Goal: Transaction & Acquisition: Purchase product/service

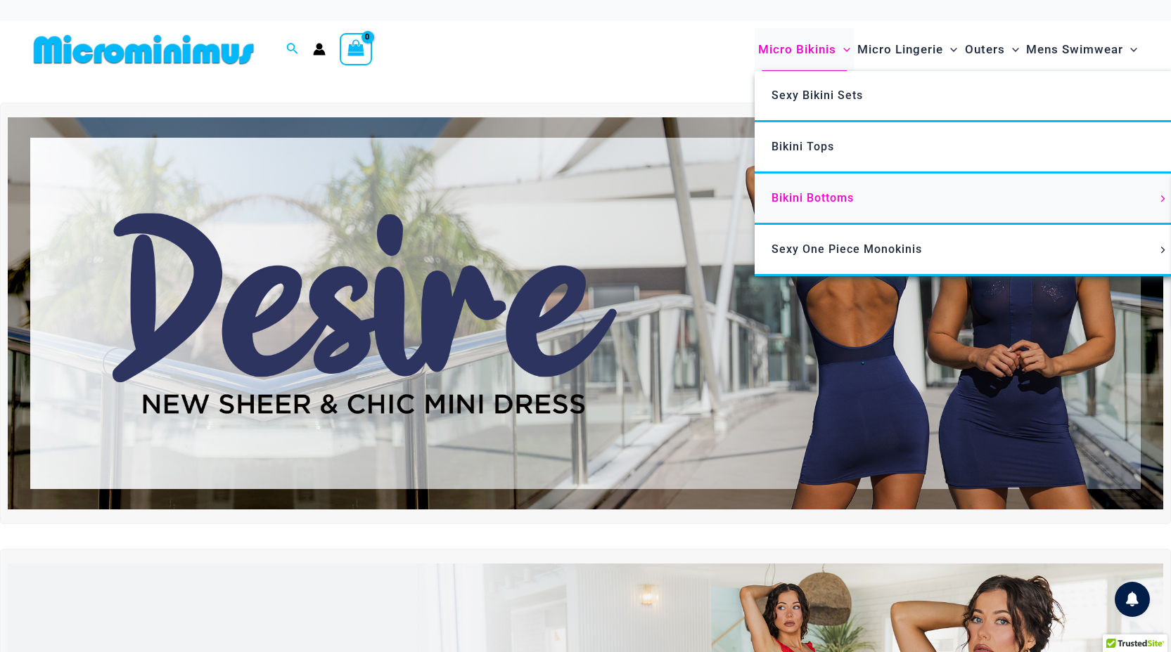
click at [818, 205] on link "Bikini Bottoms" at bounding box center [963, 199] width 418 height 51
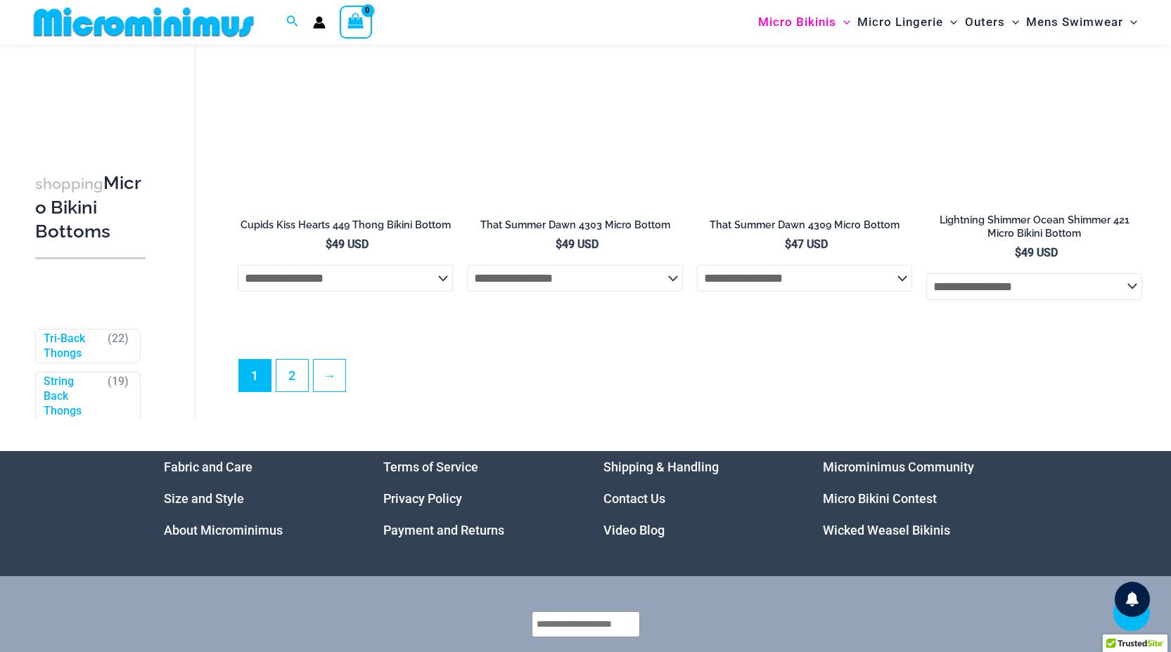
scroll to position [4169, 0]
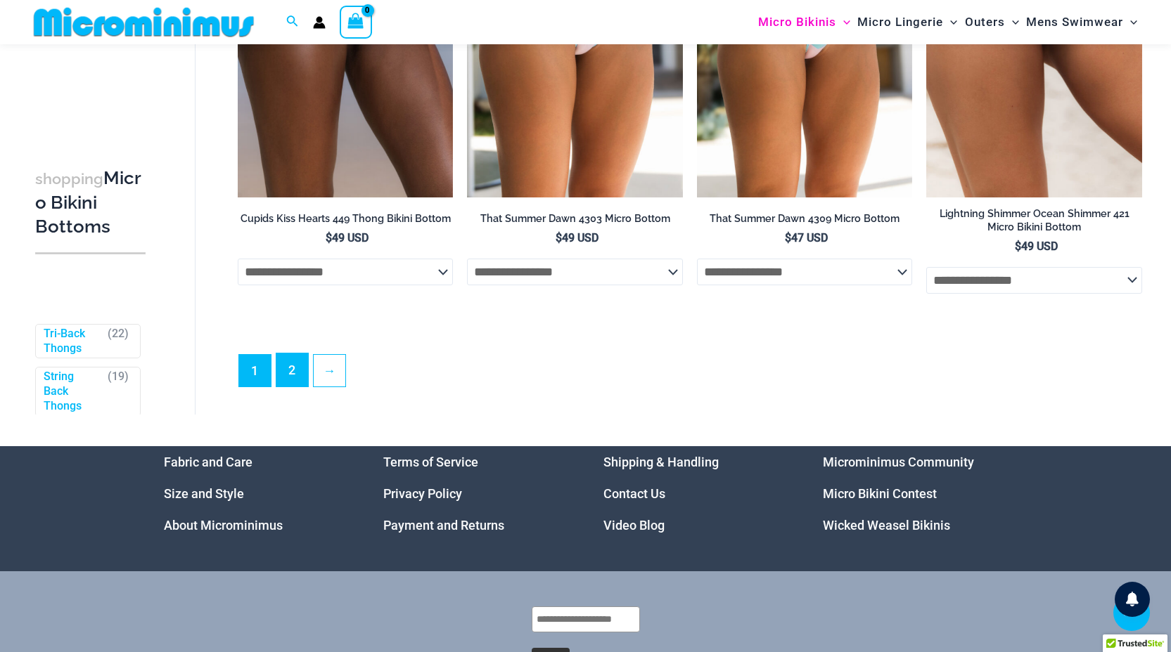
click at [290, 379] on link "2" at bounding box center [292, 370] width 32 height 33
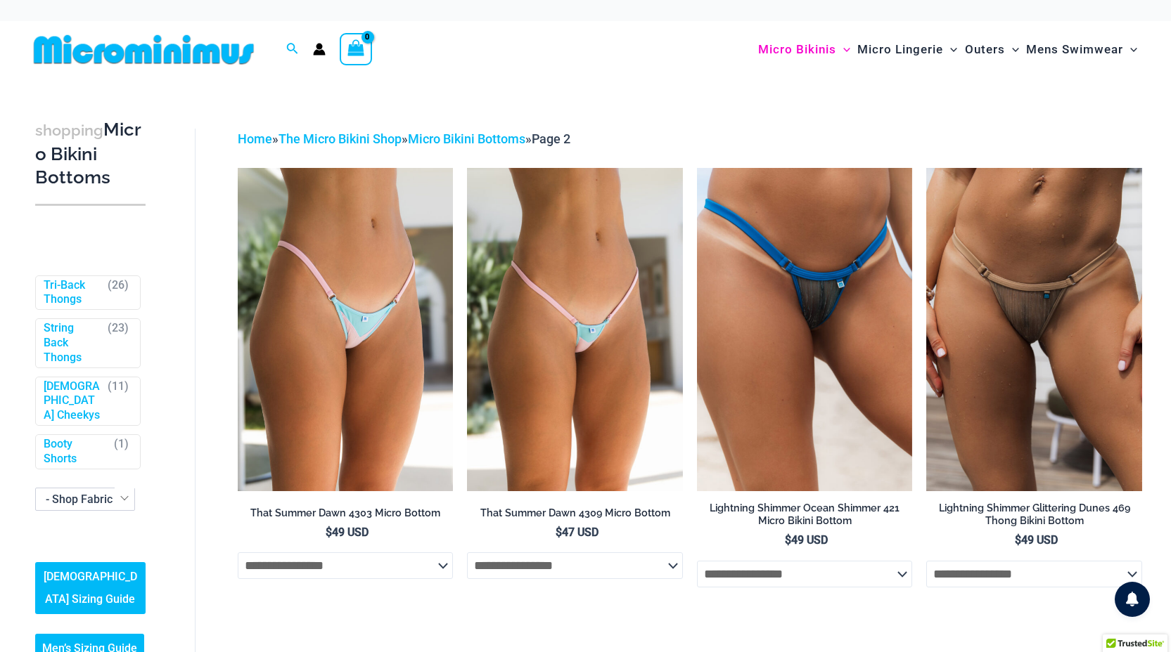
scroll to position [342, 0]
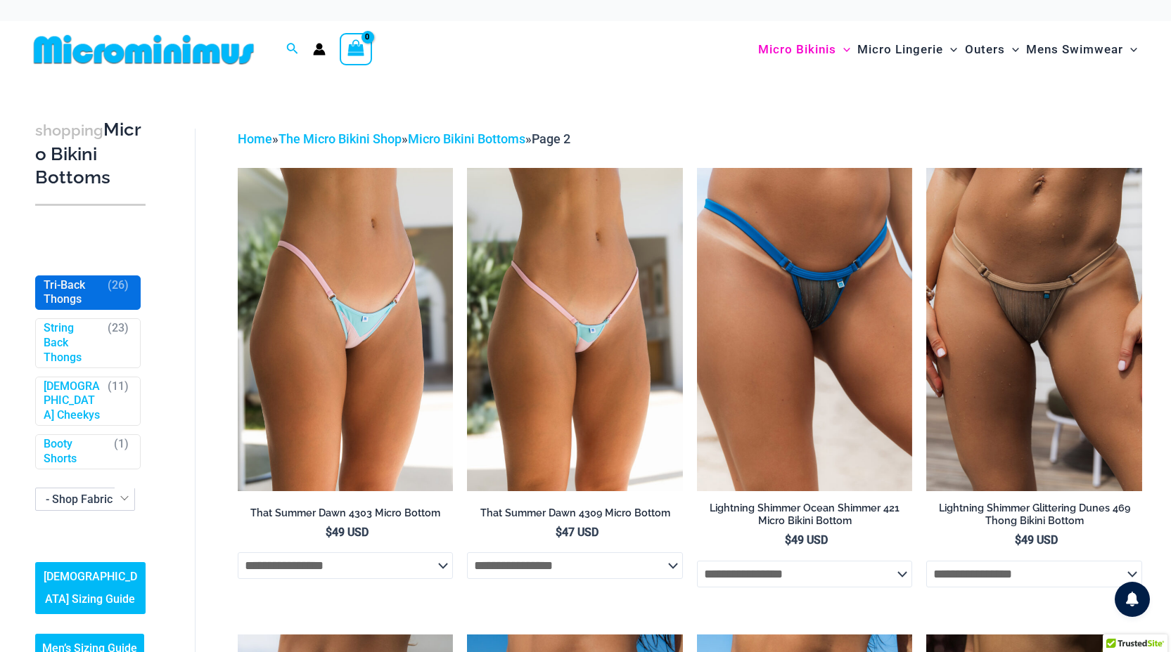
click at [82, 278] on link "Tri-Back Thongs" at bounding box center [73, 293] width 58 height 30
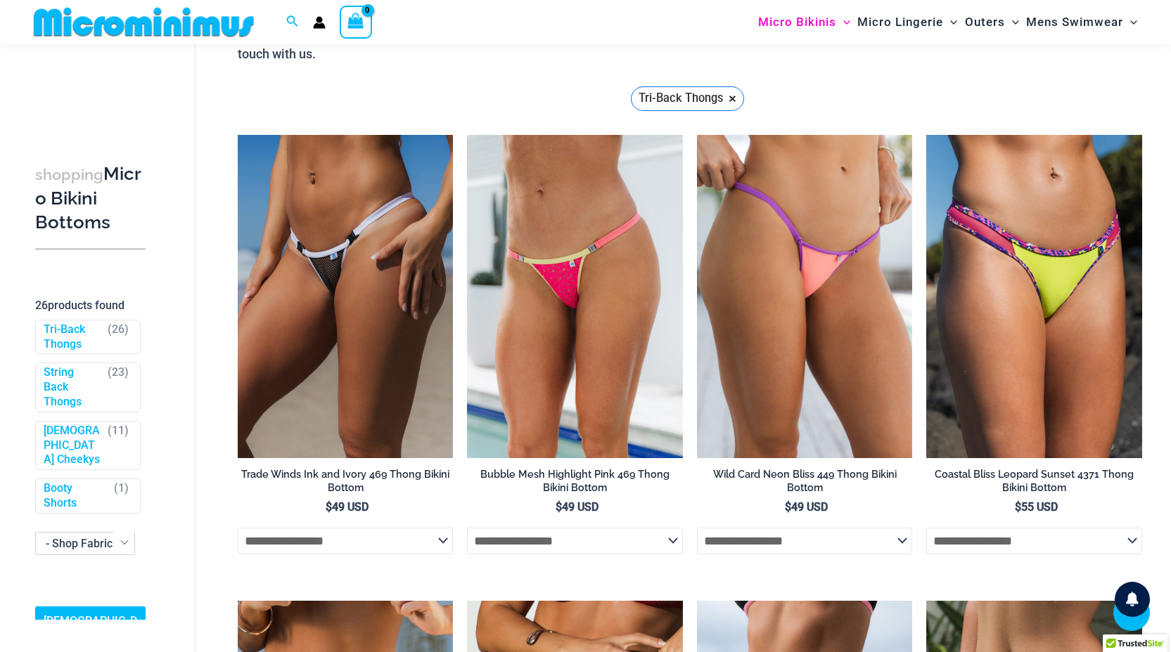
scroll to position [212, 0]
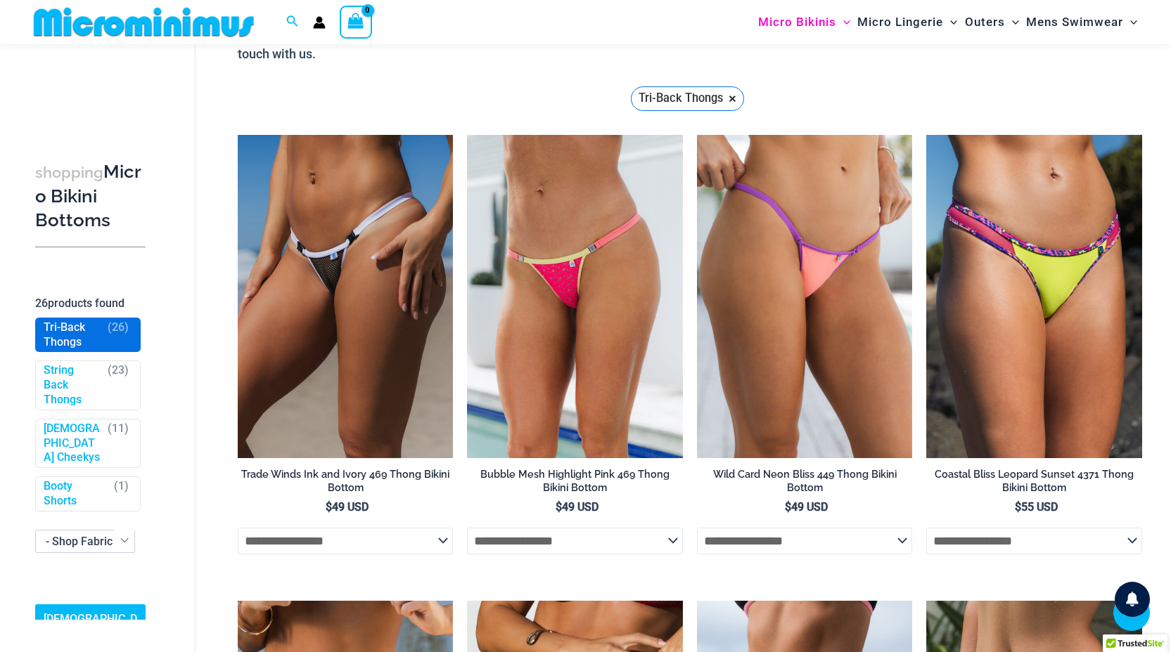
click at [79, 350] on span "Tri-Back Thongs ( 26 )" at bounding box center [88, 335] width 104 height 34
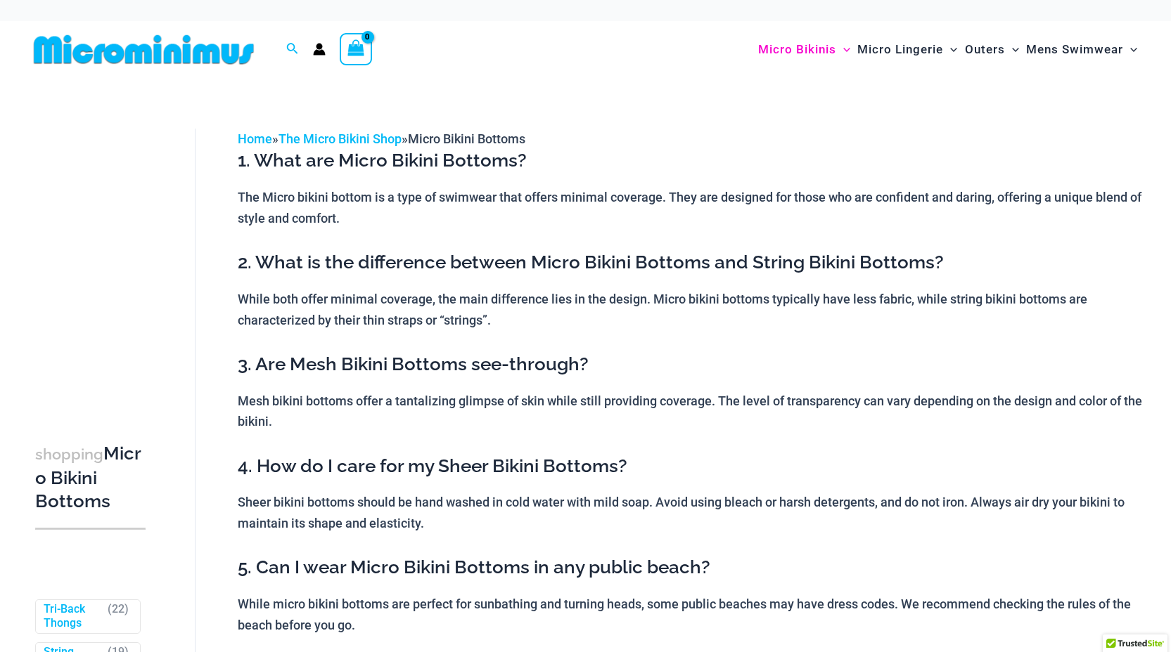
scroll to position [342, 0]
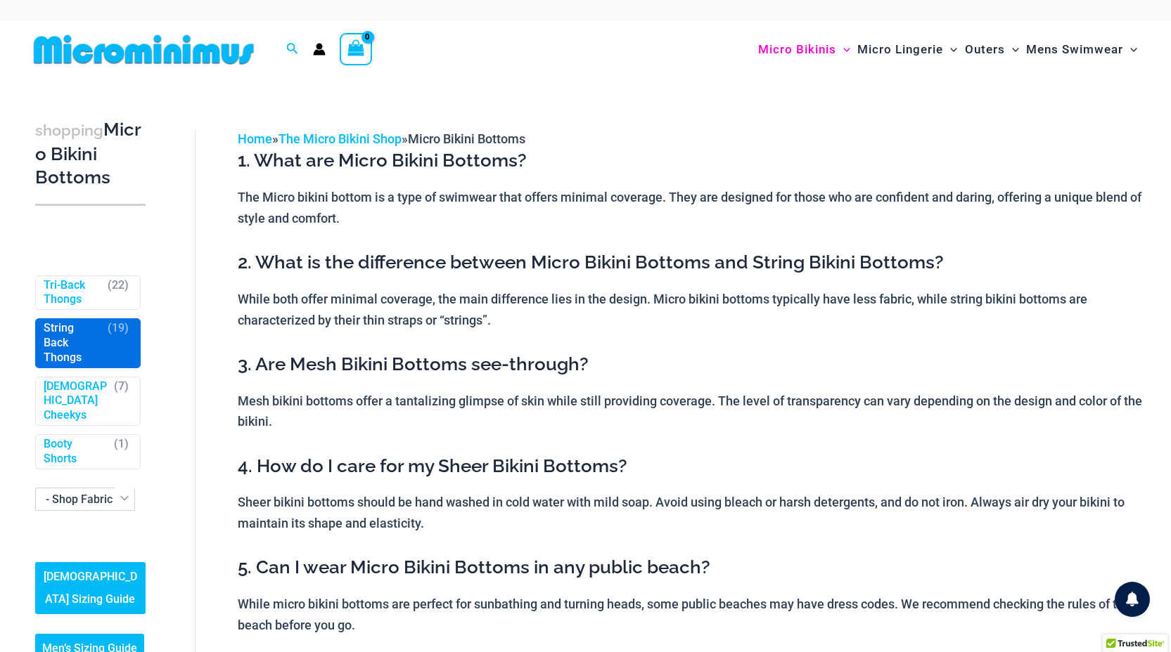
click at [68, 337] on link "String Back Thongs" at bounding box center [73, 343] width 58 height 44
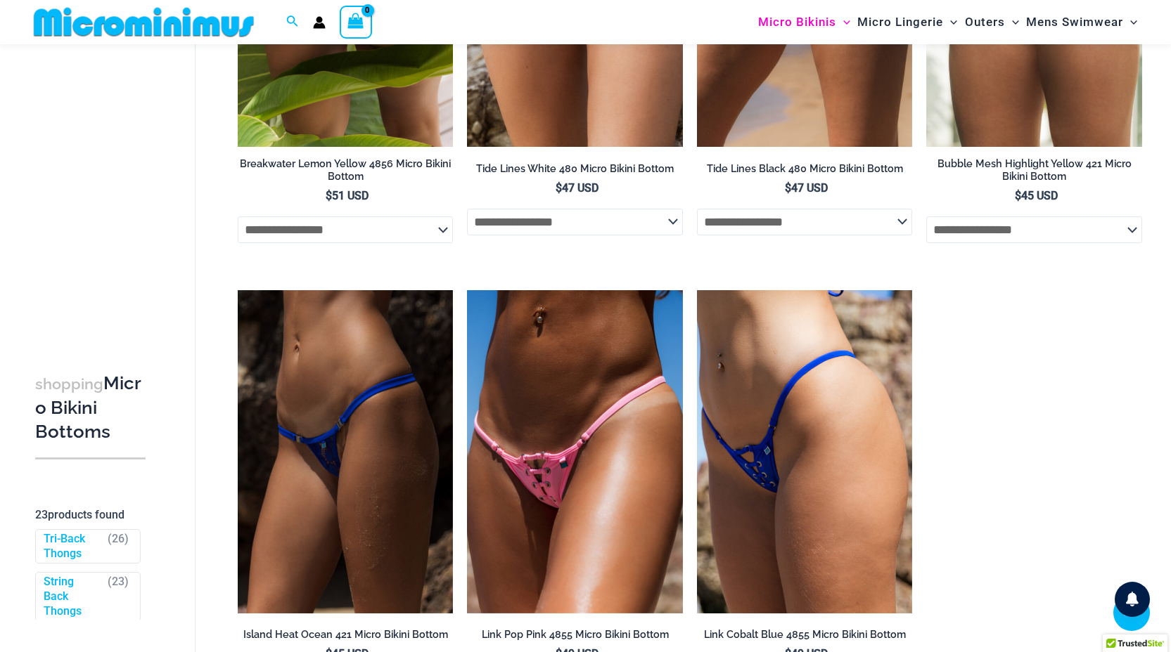
scroll to position [2798, 0]
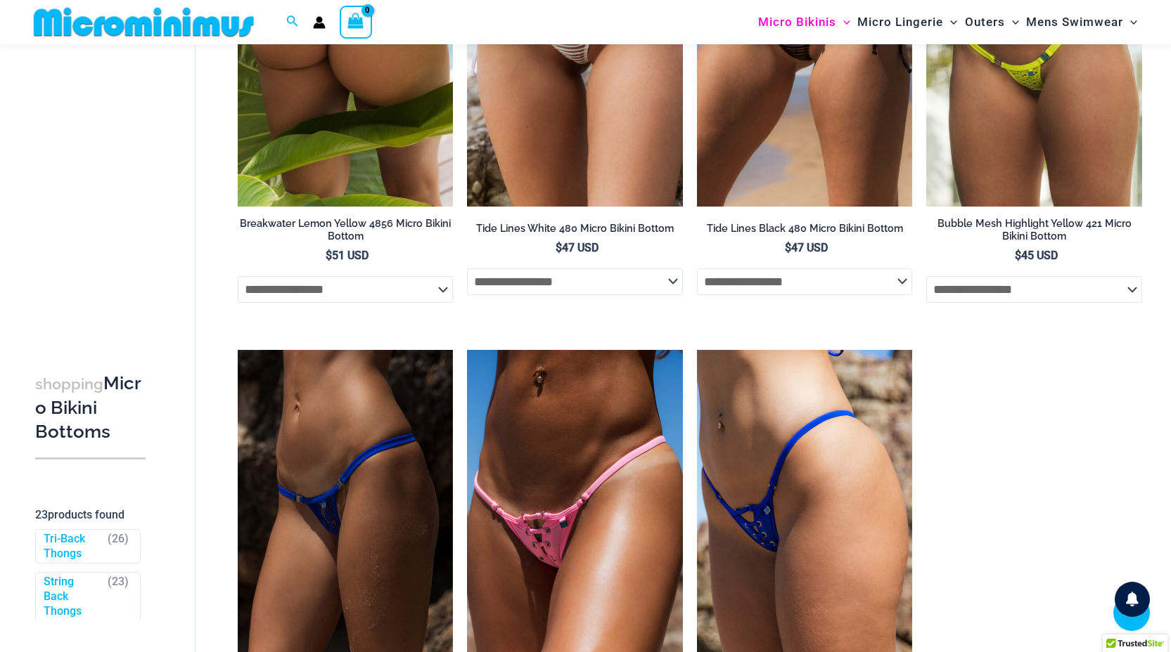
click at [384, 163] on img at bounding box center [346, 44] width 216 height 323
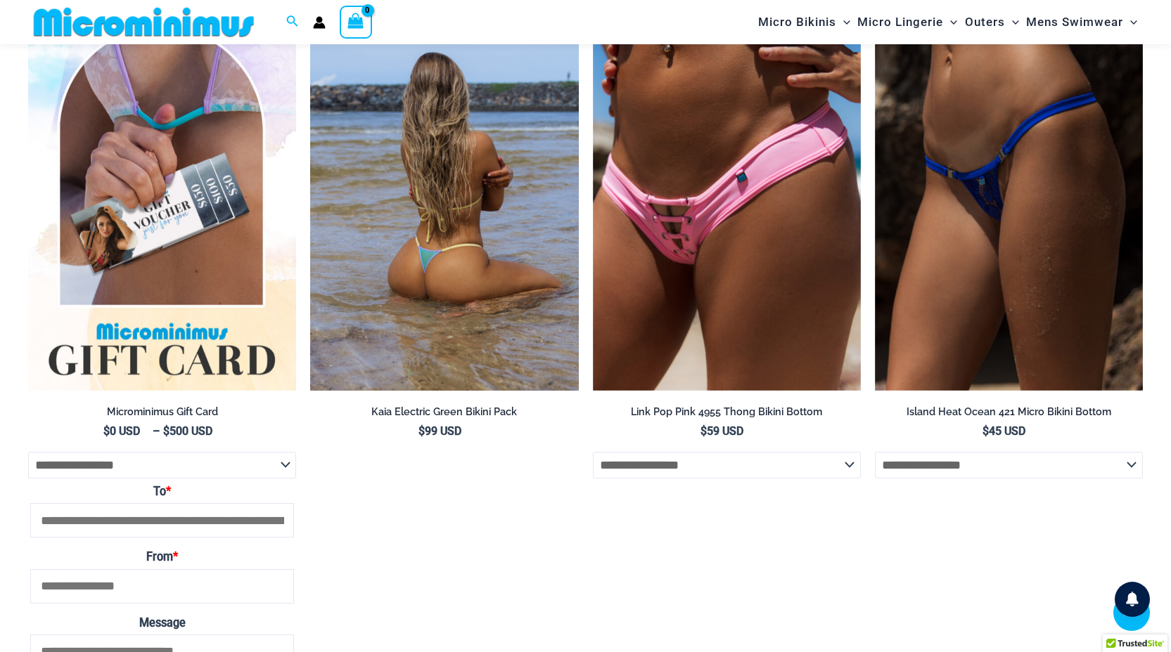
scroll to position [3187, 0]
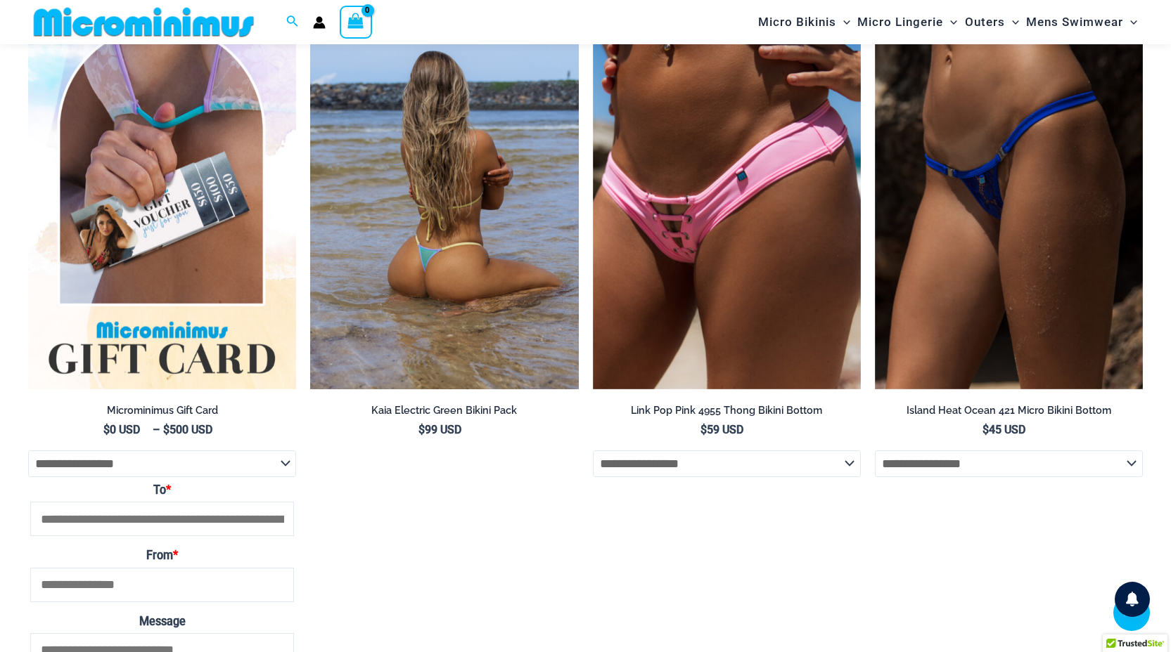
click at [435, 248] on img at bounding box center [444, 188] width 268 height 402
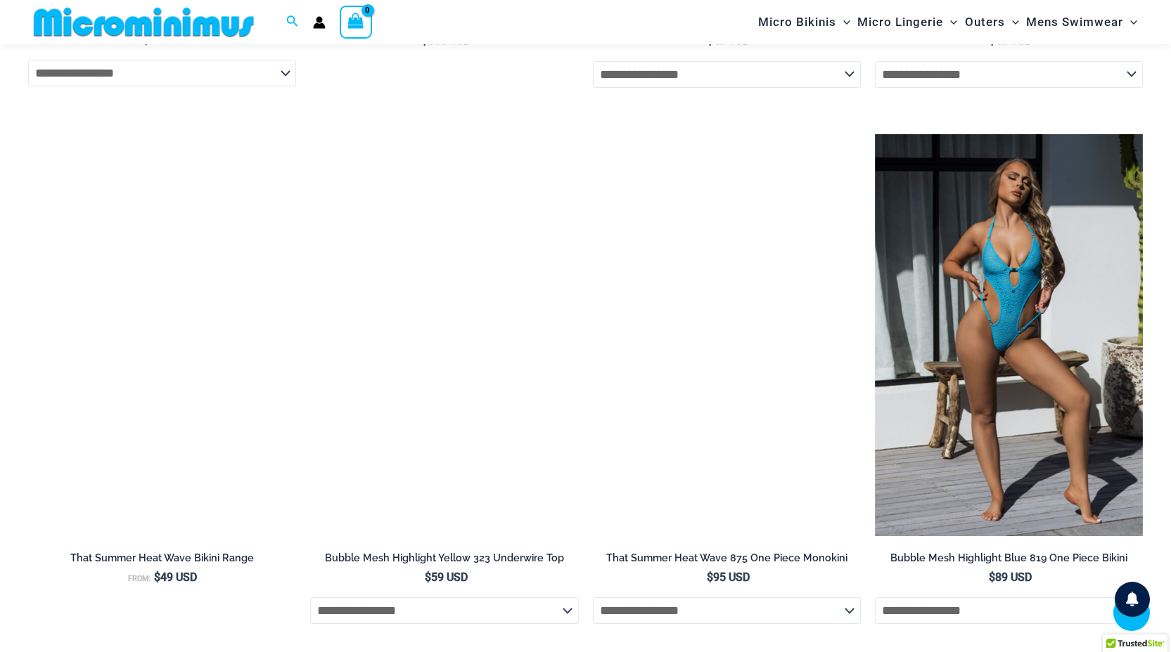
scroll to position [2137, 0]
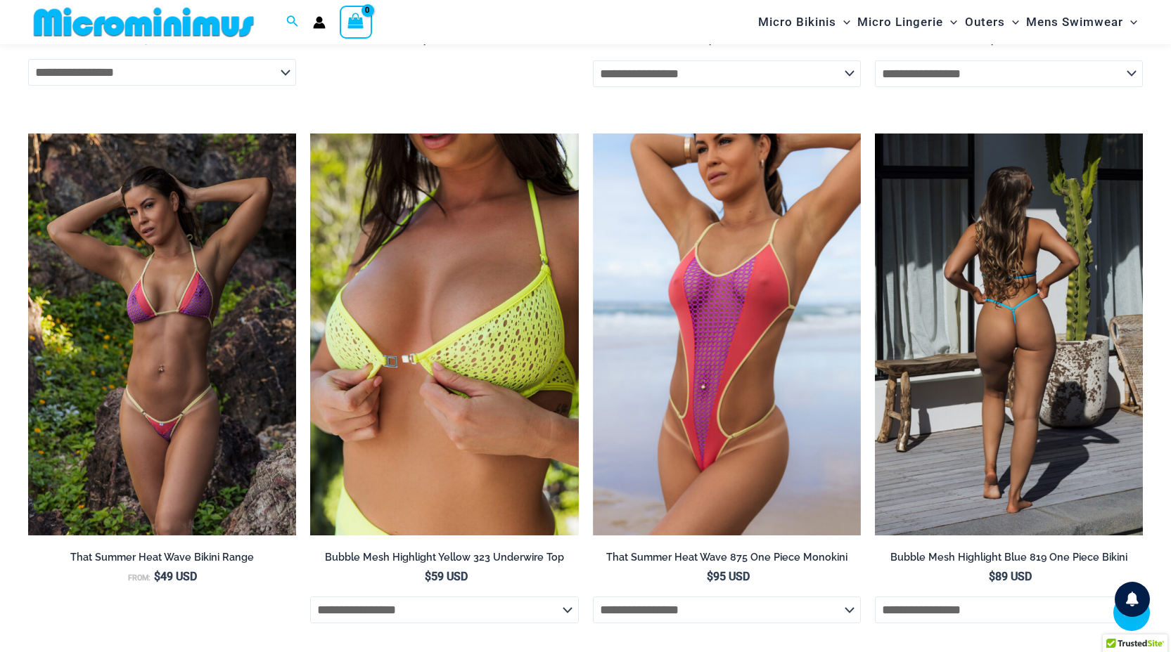
click at [1032, 398] on img at bounding box center [1009, 335] width 268 height 402
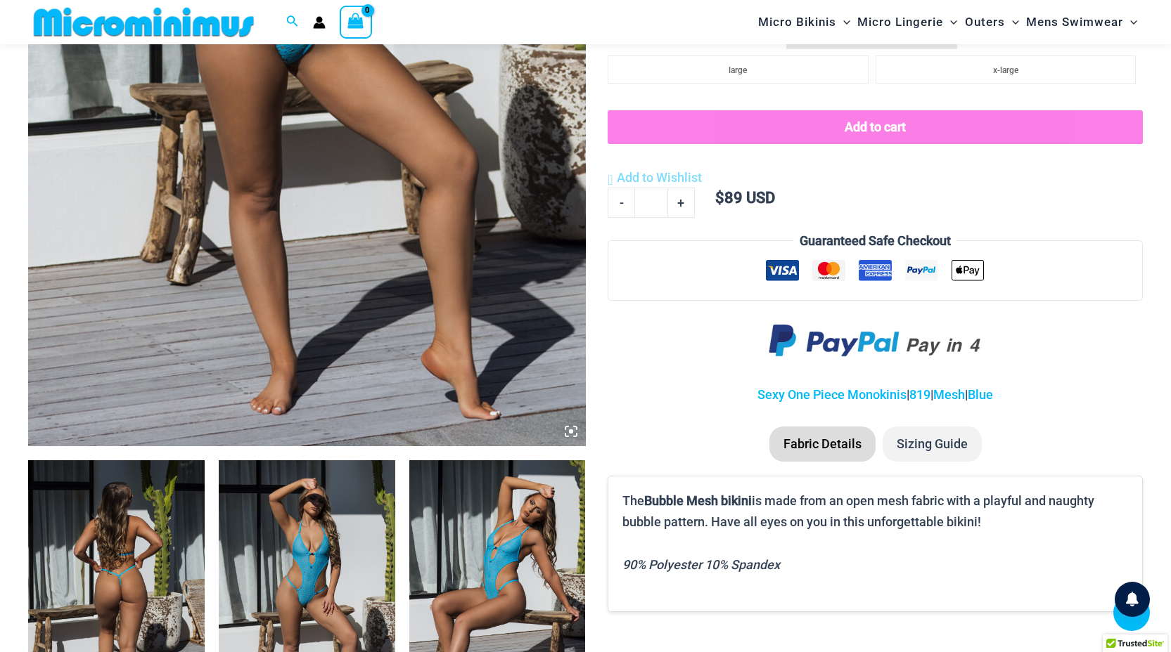
scroll to position [517, 0]
click at [571, 430] on icon at bounding box center [571, 432] width 13 height 13
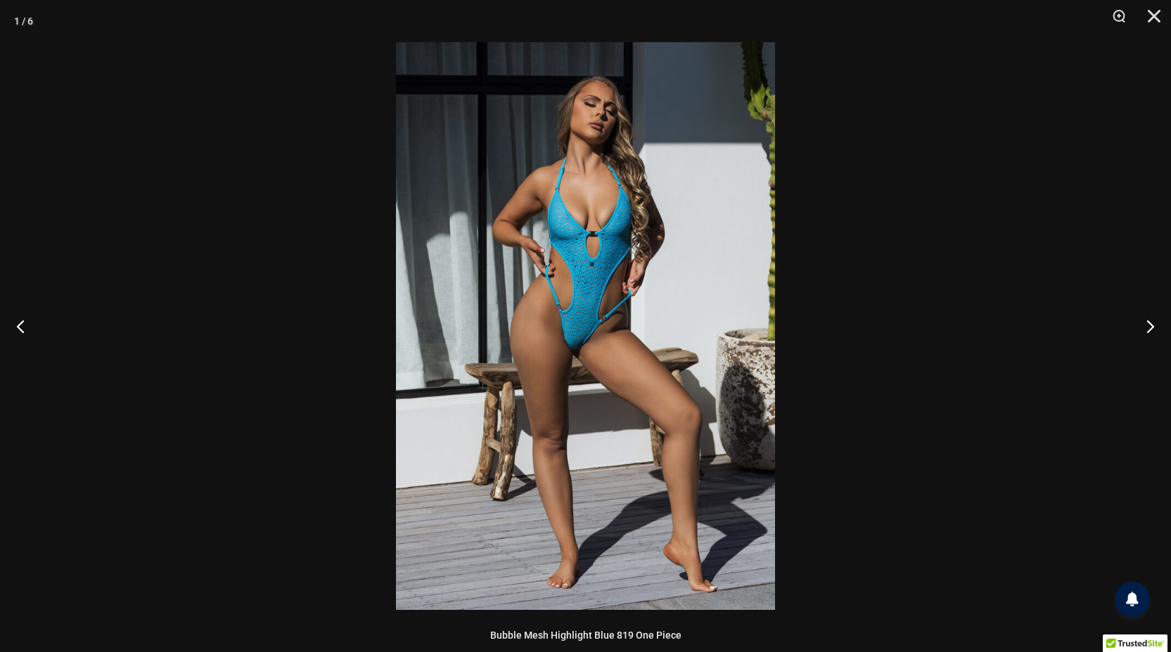
click at [585, 281] on img at bounding box center [585, 326] width 379 height 568
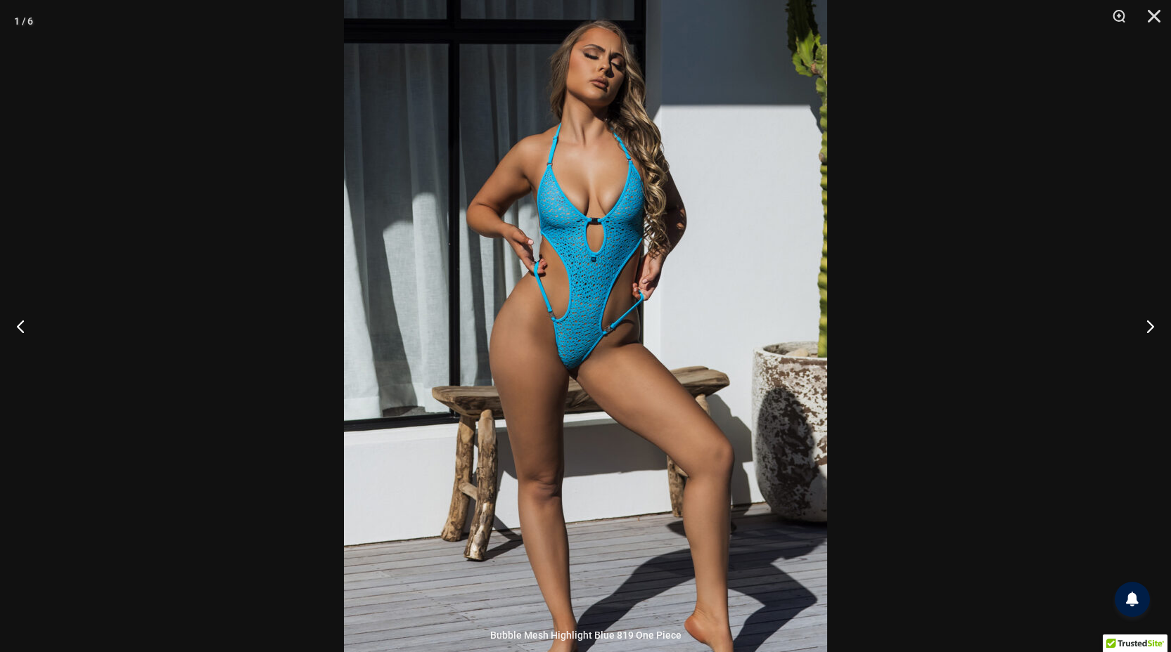
click at [585, 281] on img at bounding box center [585, 339] width 483 height 724
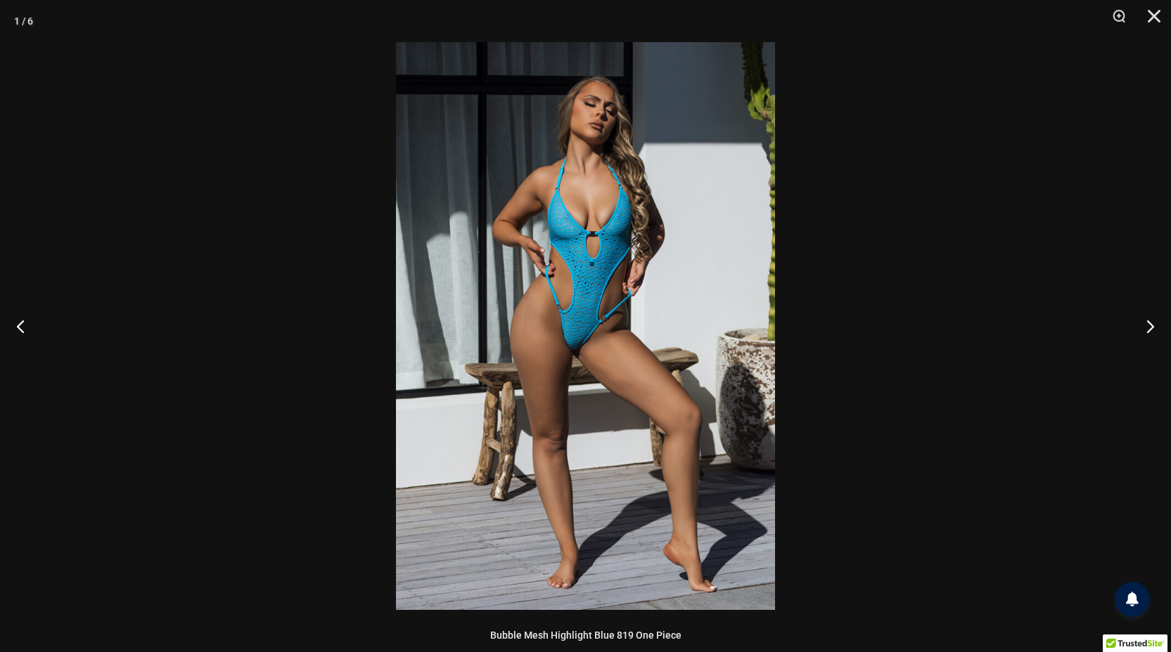
click at [585, 281] on img at bounding box center [585, 326] width 379 height 568
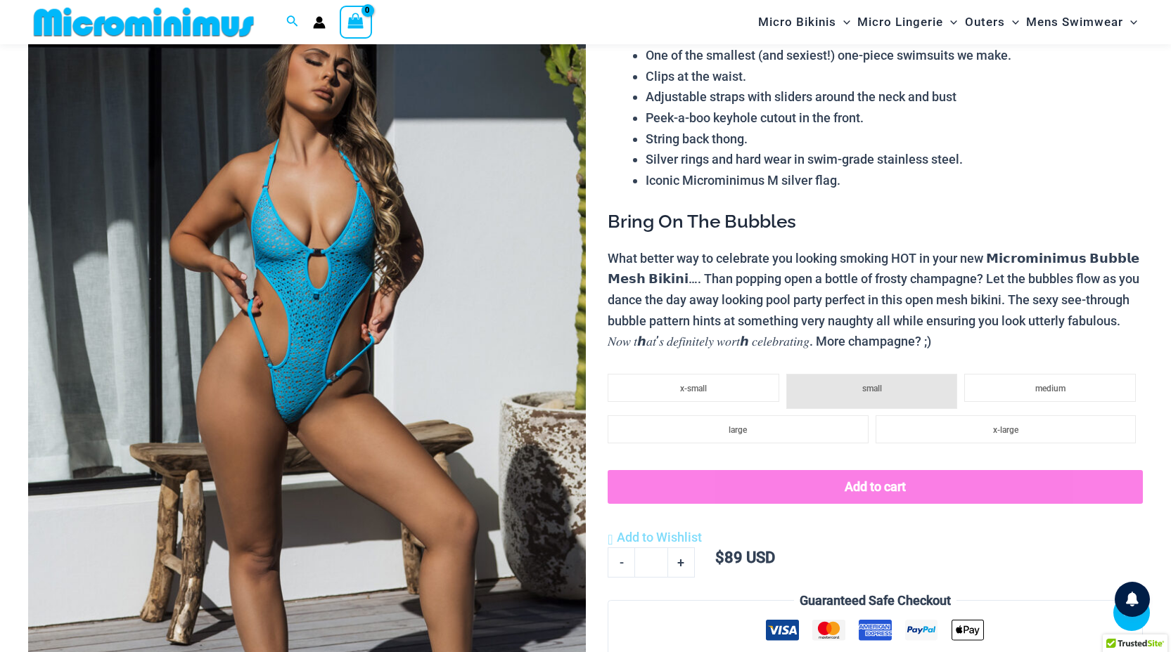
scroll to position [0, 0]
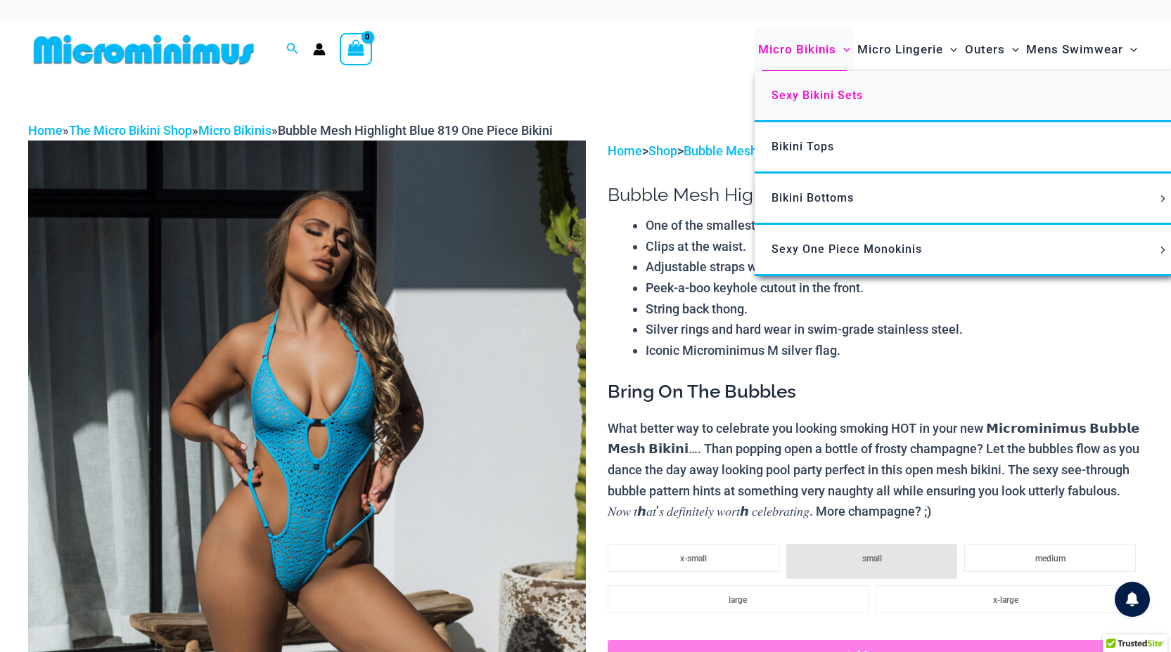
click at [804, 82] on link "Sexy Bikini Sets" at bounding box center [963, 96] width 418 height 51
